Goal: Task Accomplishment & Management: Use online tool/utility

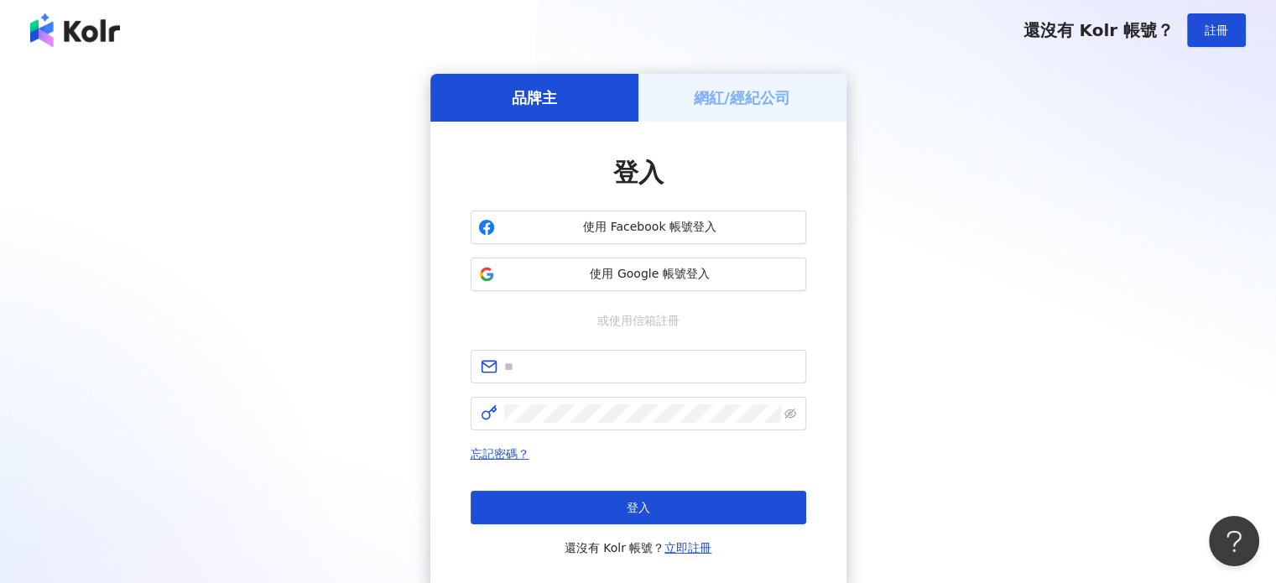
click at [737, 108] on div "網紅/經紀公司" at bounding box center [742, 98] width 208 height 48
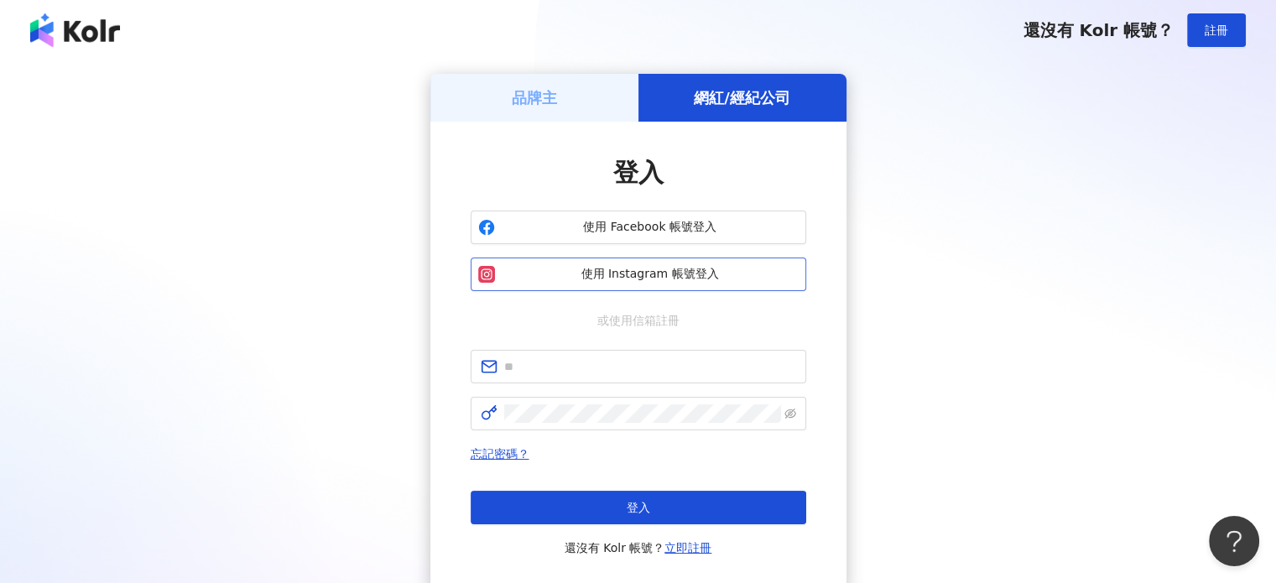
click at [649, 283] on button "使用 Instagram 帳號登入" at bounding box center [637, 274] width 335 height 34
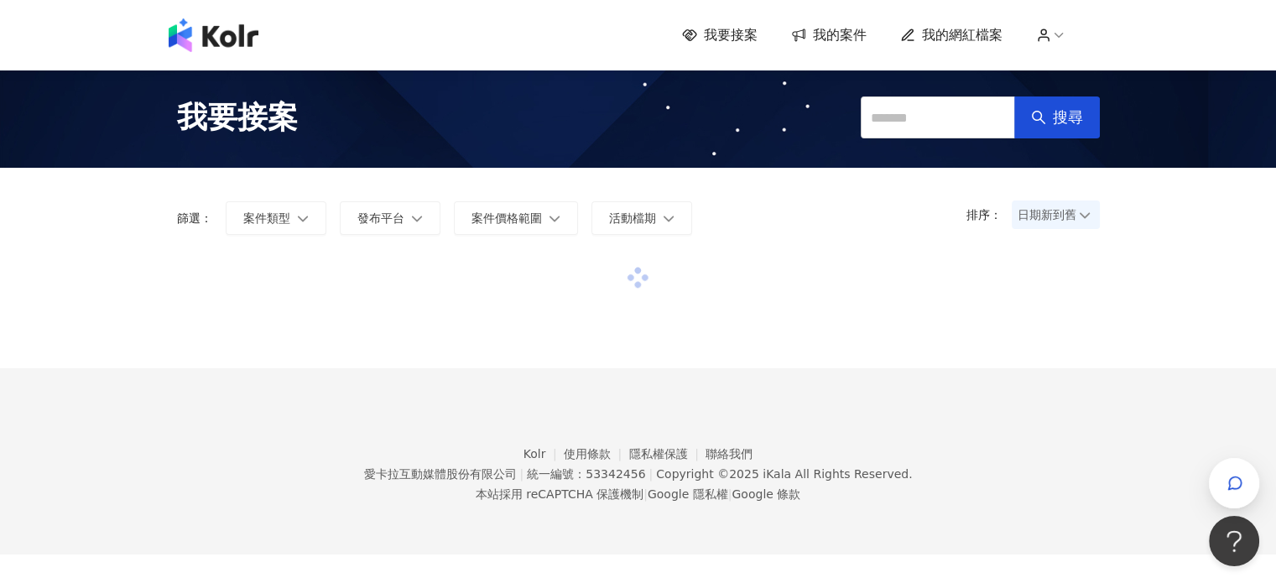
click at [688, 361] on div at bounding box center [638, 312] width 923 height 112
click at [1242, 487] on icon "button" at bounding box center [1234, 483] width 17 height 17
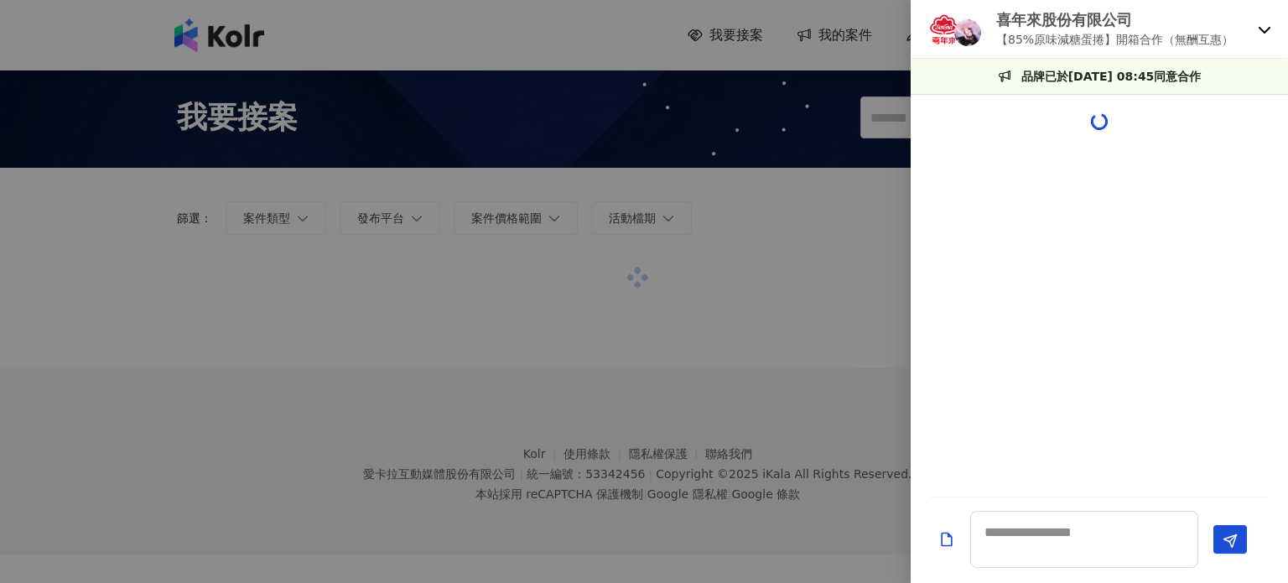
scroll to position [207, 0]
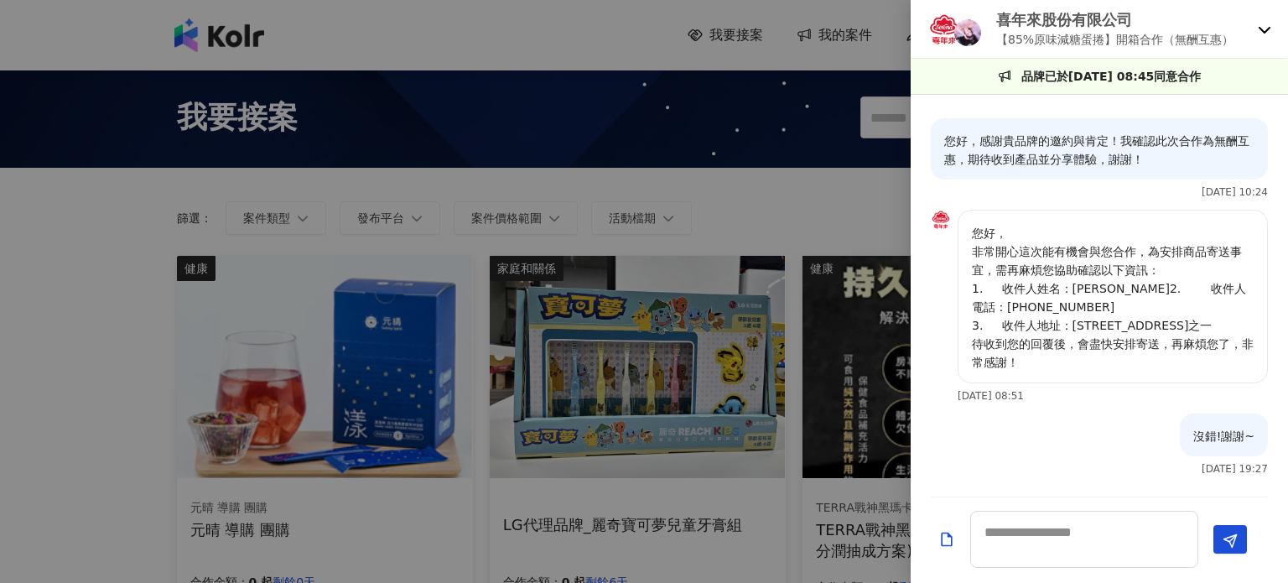
click at [1026, 19] on p "喜年來股份有限公司" at bounding box center [1114, 19] width 237 height 21
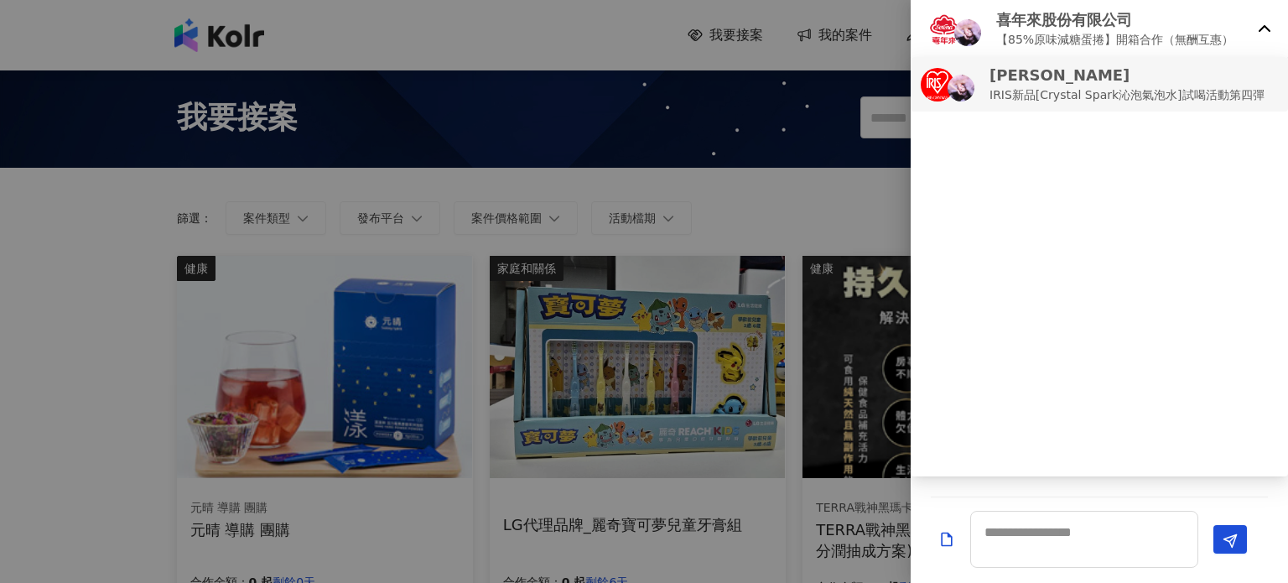
click at [1185, 65] on p "[PERSON_NAME]" at bounding box center [1127, 75] width 275 height 21
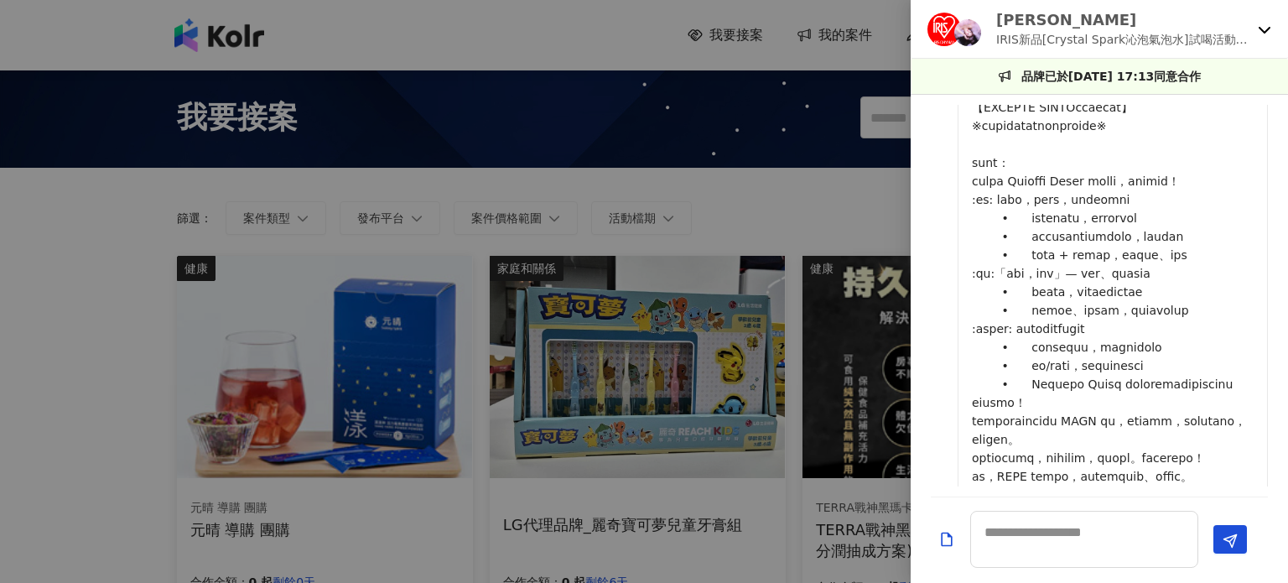
scroll to position [587, 0]
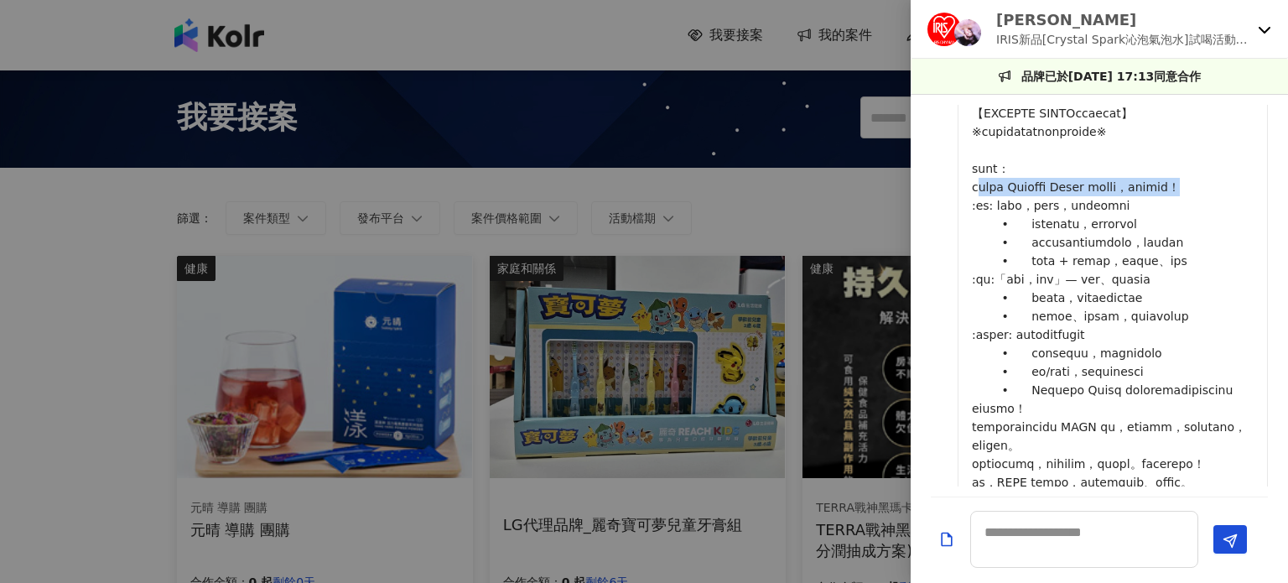
drag, startPoint x: 978, startPoint y: 222, endPoint x: 1024, endPoint y: 247, distance: 52.5
click at [1024, 247] on p at bounding box center [1113, 215] width 282 height 664
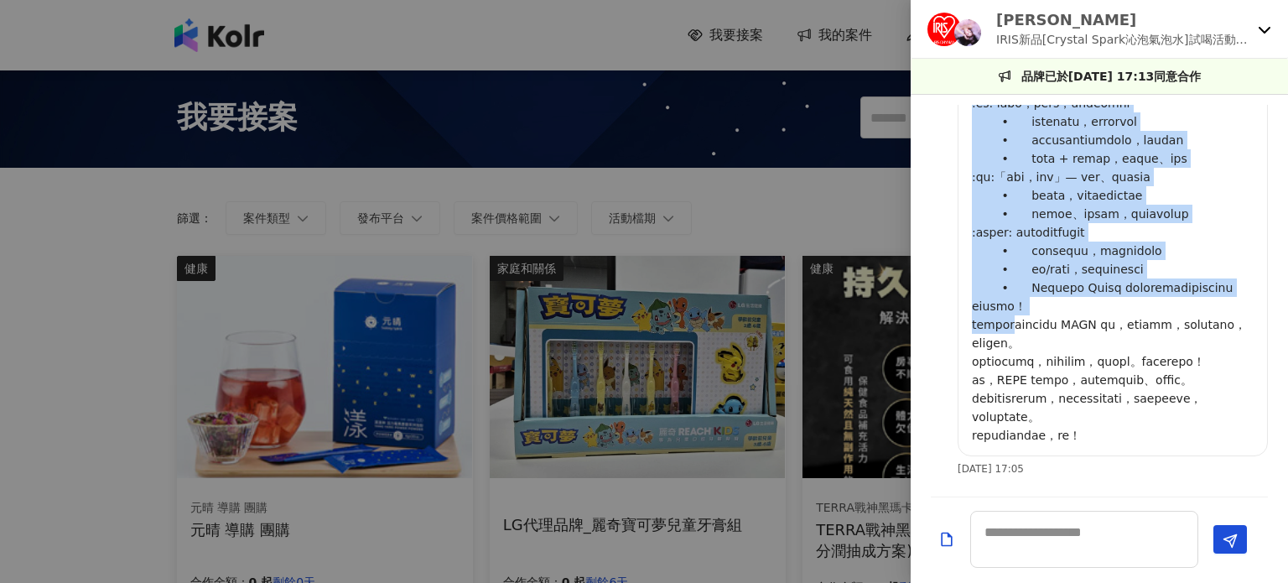
scroll to position [854, 0]
drag, startPoint x: 976, startPoint y: 215, endPoint x: 1208, endPoint y: 308, distance: 249.5
click at [1208, 308] on p at bounding box center [1113, 112] width 282 height 664
copy p "來自日本的 Crystal Spark 沁泡氣泡水，正式登陸台灣！ :閃爍: 純淨水質，強勁氣泡，帶來全新清爽選擇 • 採用日本天然水源，保留自然純淨風味 •…"
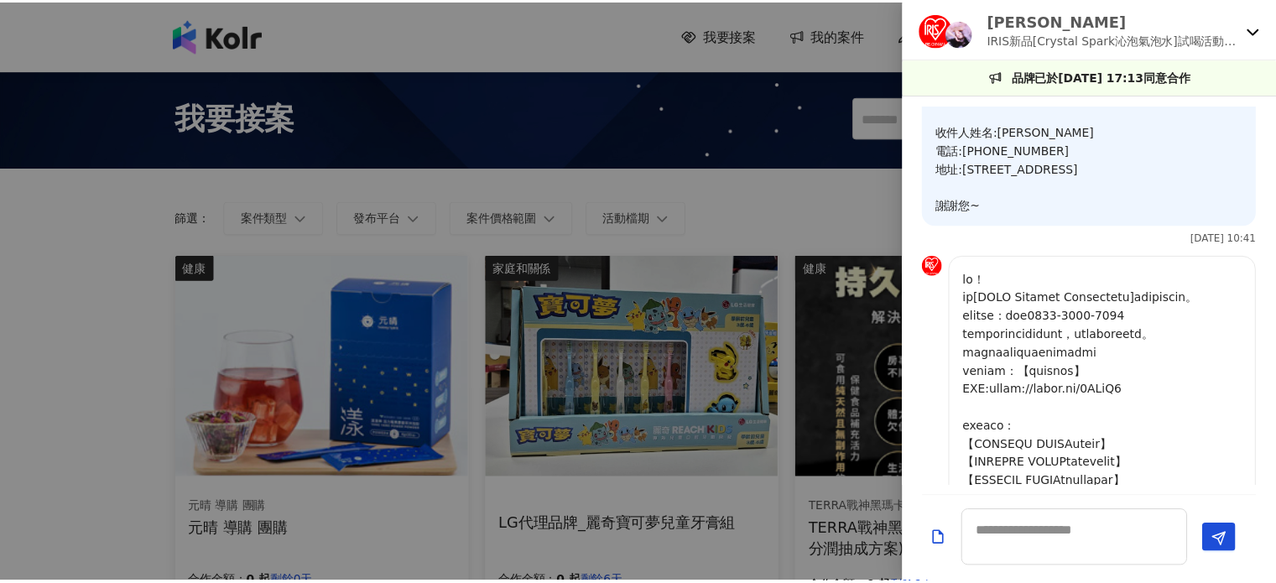
scroll to position [183, 0]
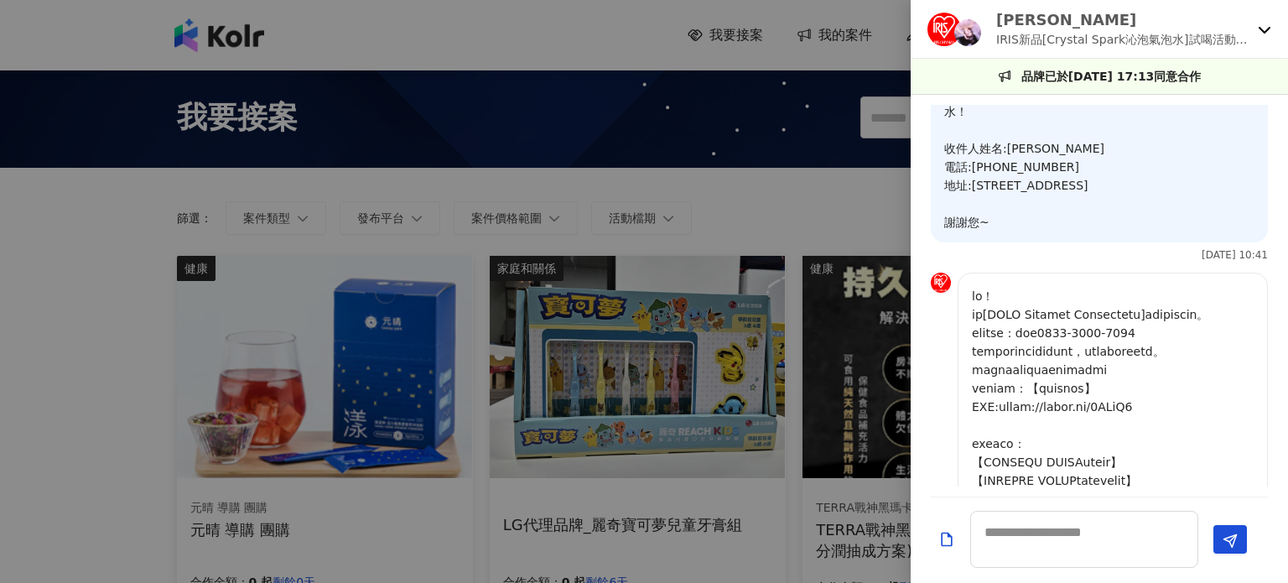
click at [943, 280] on img at bounding box center [941, 283] width 20 height 20
click at [1257, 27] on div "[PERSON_NAME] IRIS新品[Crystal Spark沁泡氣泡水]試喝活動第四彈" at bounding box center [1099, 29] width 377 height 59
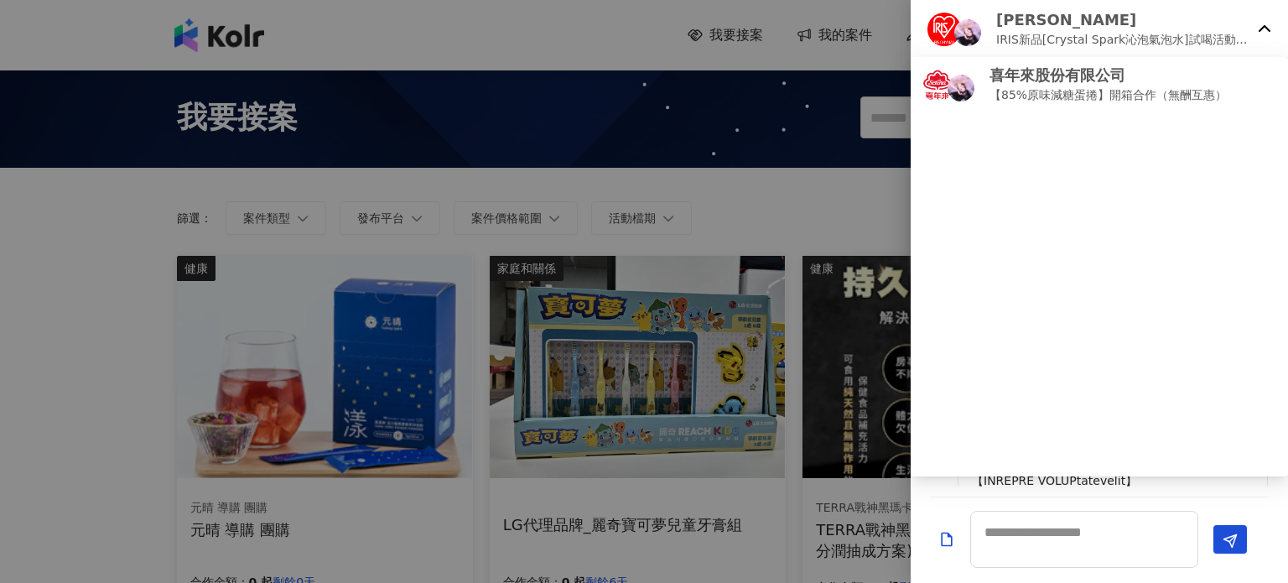
click at [1258, 27] on icon at bounding box center [1264, 29] width 13 height 13
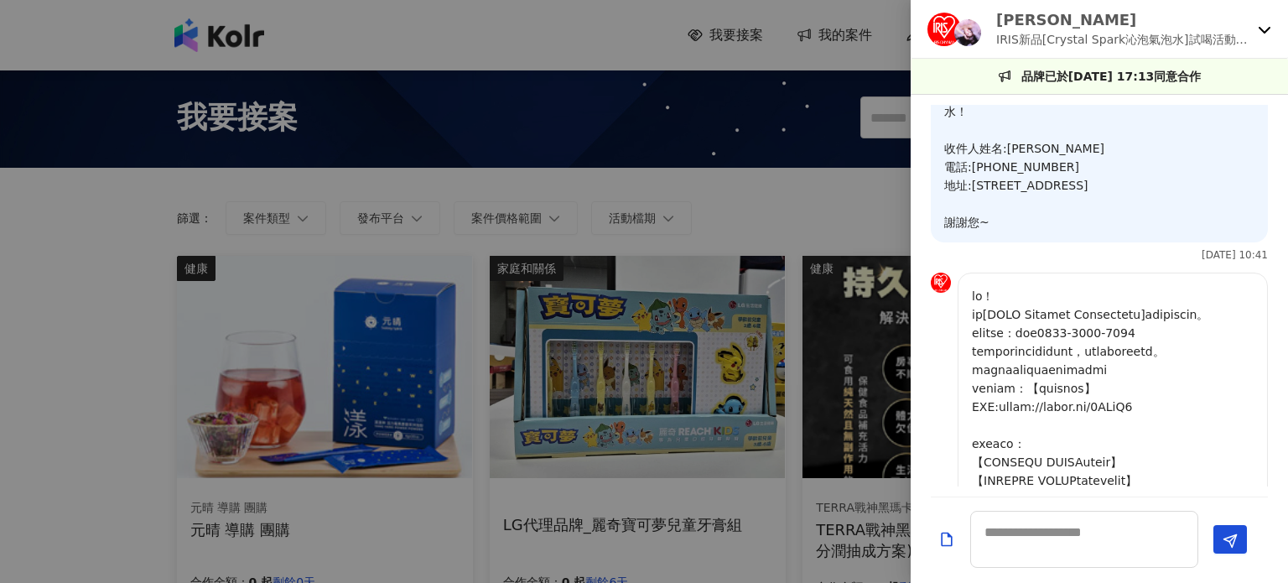
click at [570, 284] on div at bounding box center [644, 291] width 1288 height 583
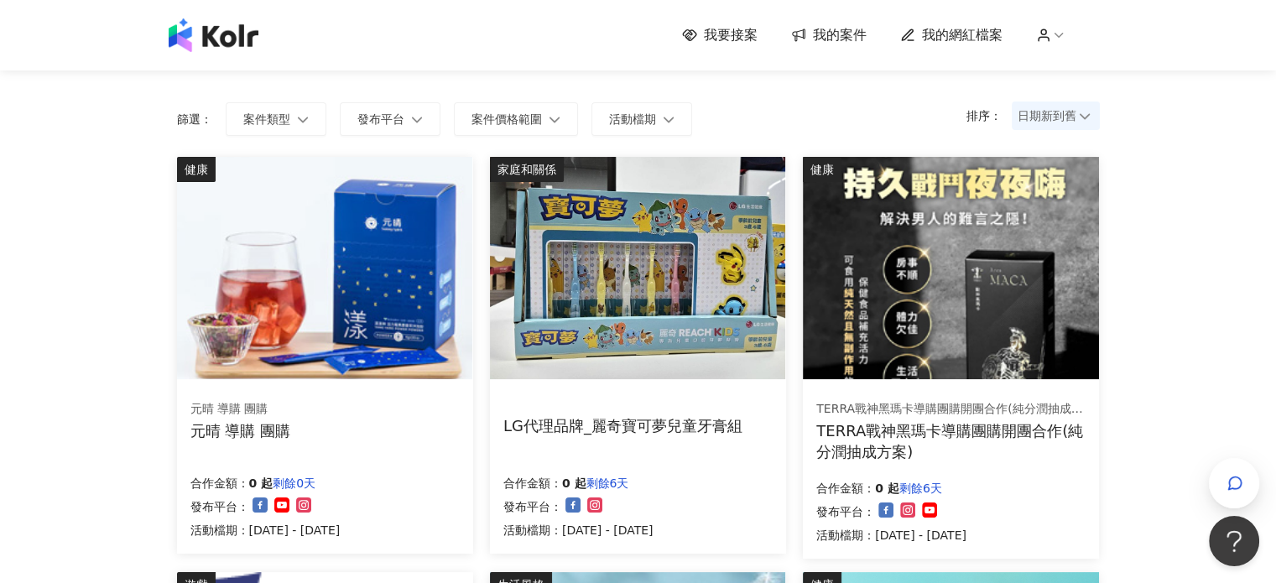
scroll to position [84, 0]
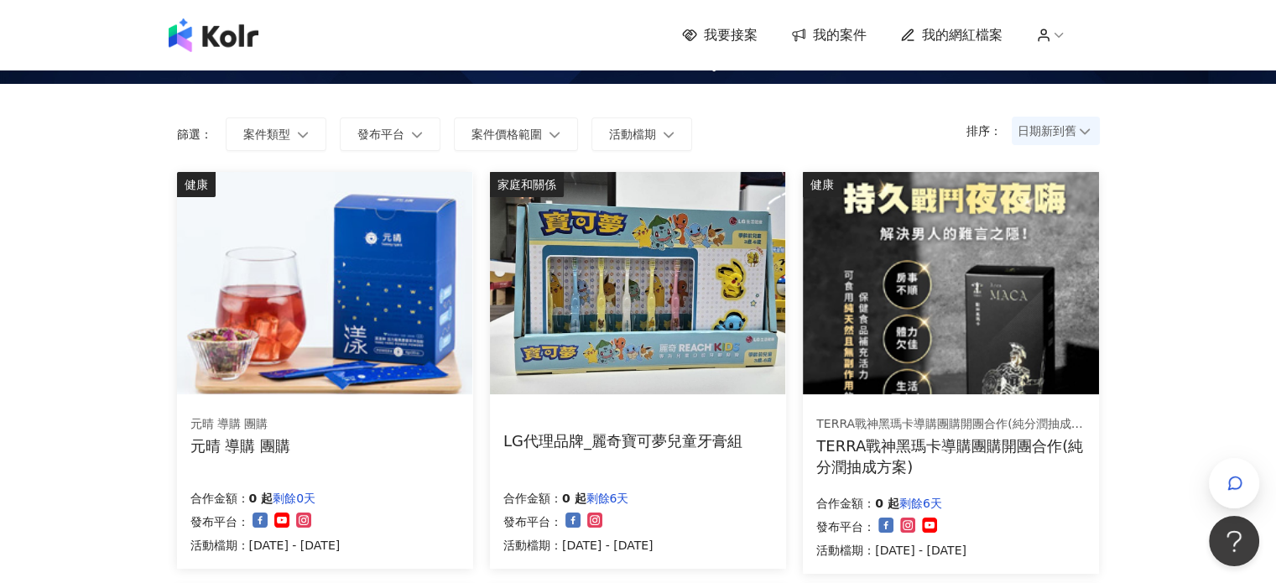
click at [672, 330] on img at bounding box center [637, 283] width 295 height 222
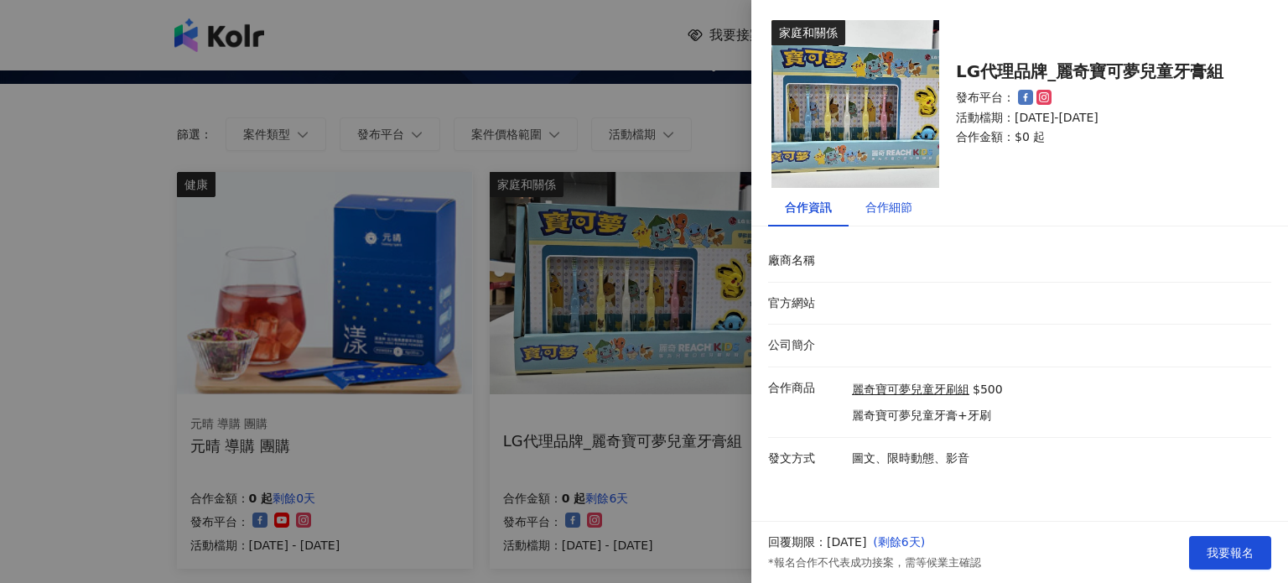
click at [889, 214] on div "合作細節" at bounding box center [888, 207] width 47 height 18
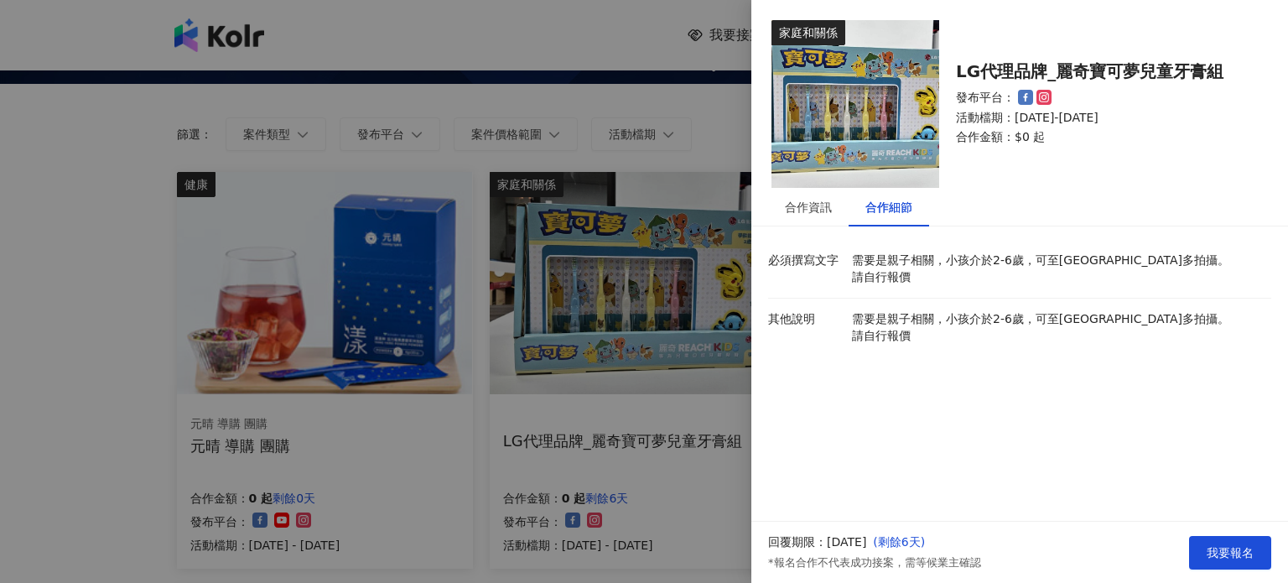
click at [889, 214] on div "合作細節" at bounding box center [888, 207] width 47 height 18
click at [628, 195] on div at bounding box center [644, 291] width 1288 height 583
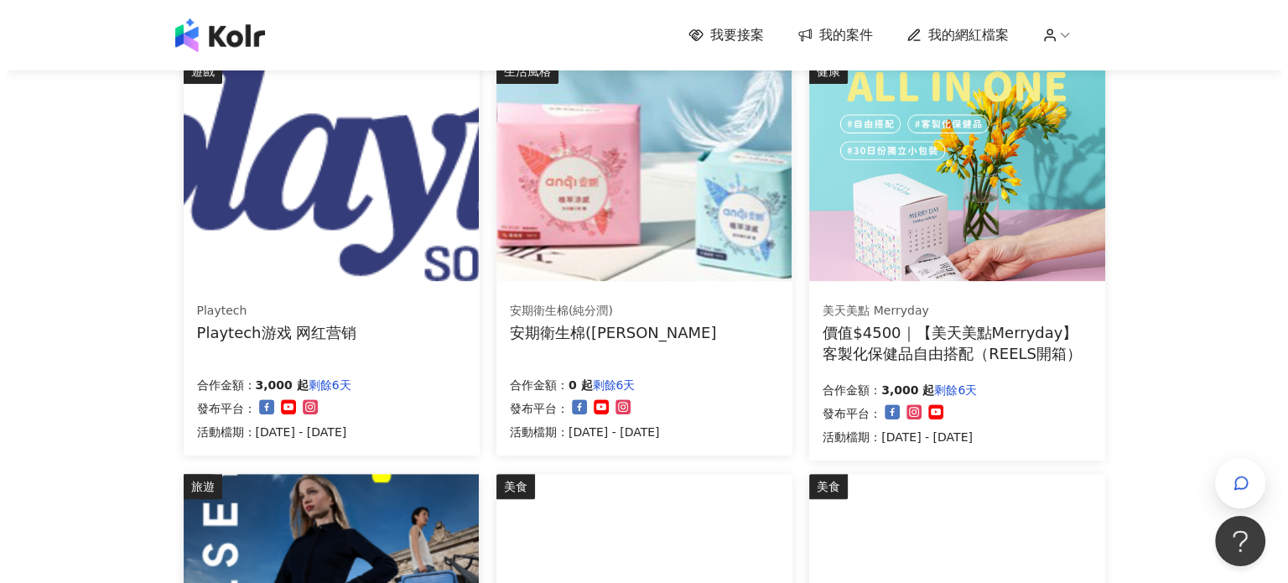
scroll to position [671, 0]
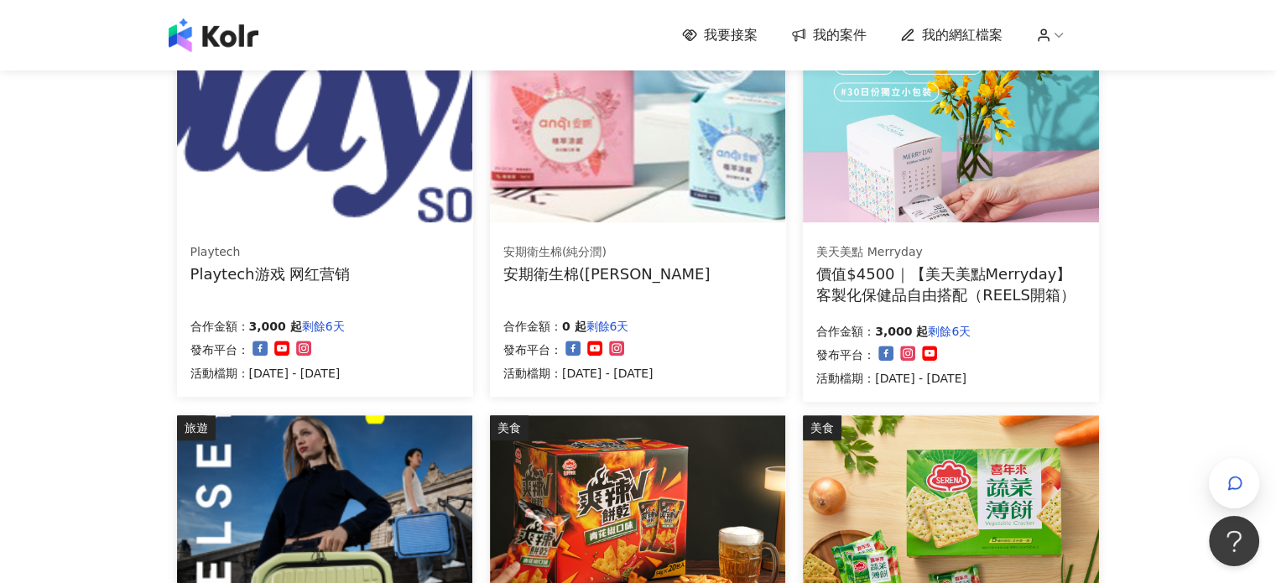
click at [335, 257] on div "Playtech" at bounding box center [270, 252] width 160 height 17
